Goal: Task Accomplishment & Management: Complete application form

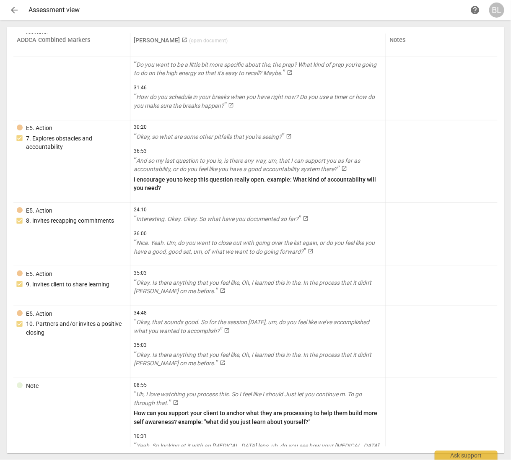
scroll to position [3216, 0]
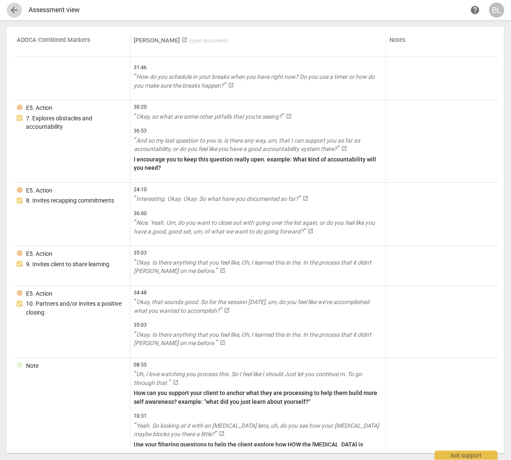
click at [16, 10] on span "arrow_back" at bounding box center [14, 10] width 10 height 10
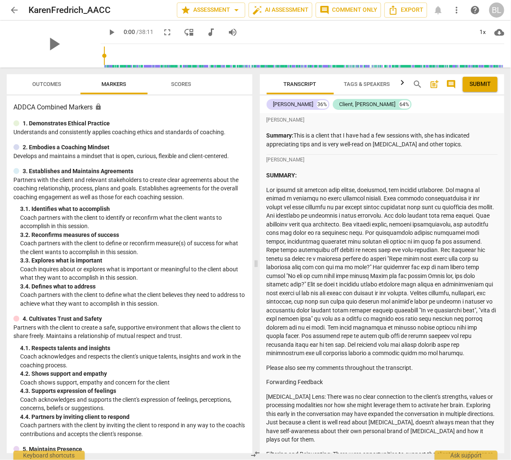
click at [435, 83] on span "post_add" at bounding box center [435, 84] width 10 height 10
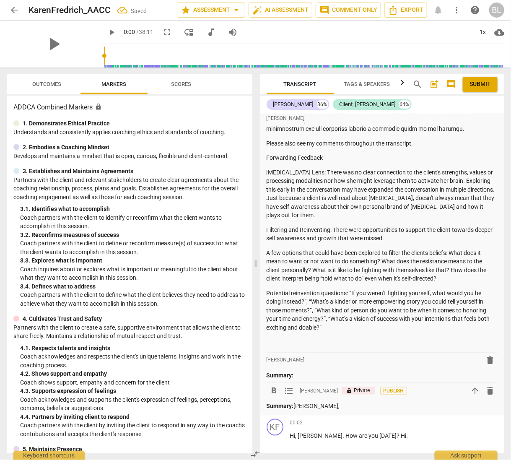
scroll to position [256, 0]
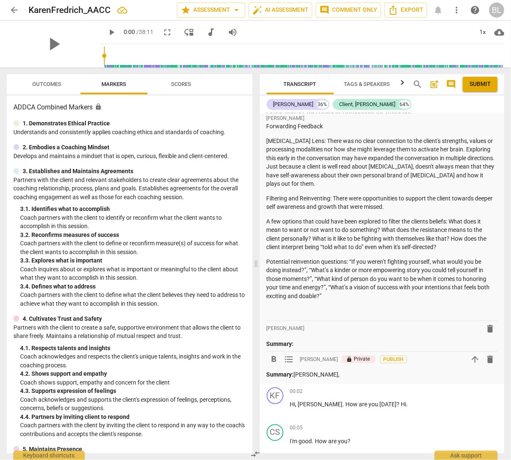
click at [328, 376] on p "Summary: [PERSON_NAME]," at bounding box center [383, 374] width 232 height 9
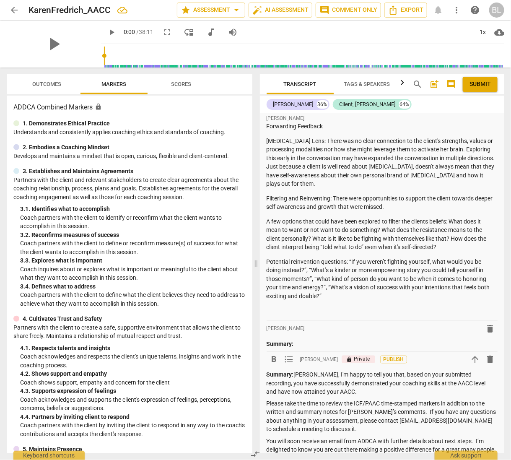
scroll to position [302, 0]
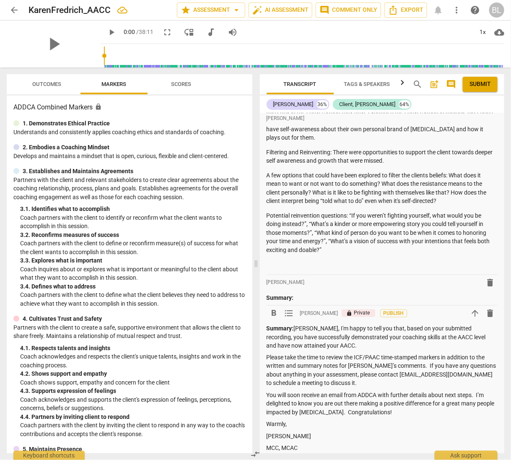
click at [481, 83] on span "Submit" at bounding box center [480, 84] width 21 height 8
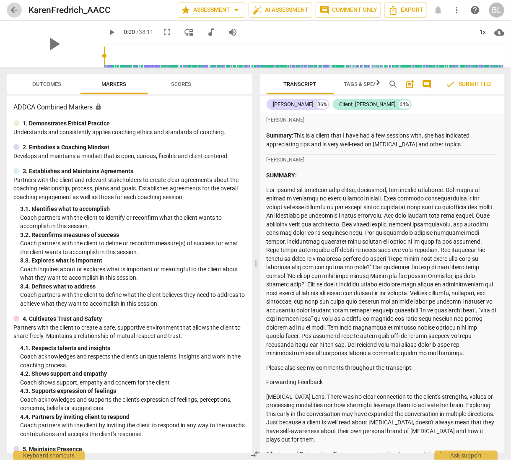
click at [13, 9] on span "arrow_back" at bounding box center [14, 10] width 10 height 10
